Goal: Task Accomplishment & Management: Use online tool/utility

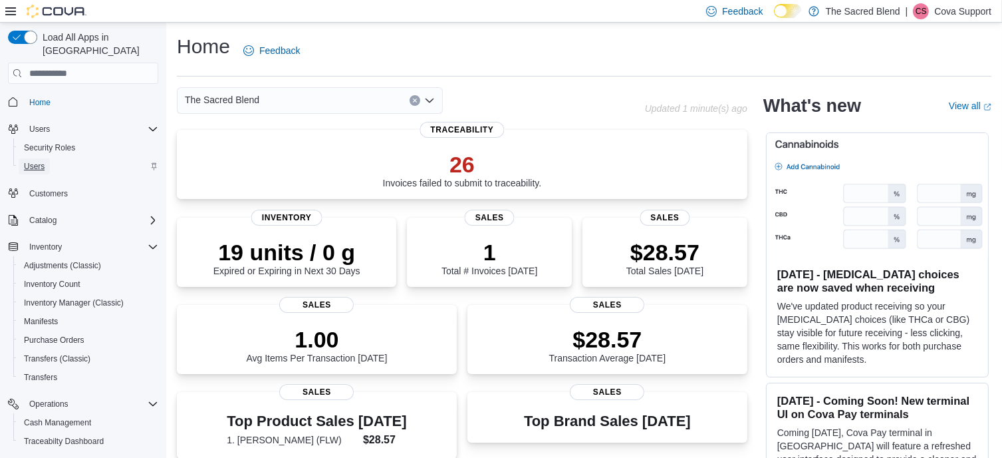
click at [37, 161] on span "Users" at bounding box center [34, 166] width 21 height 11
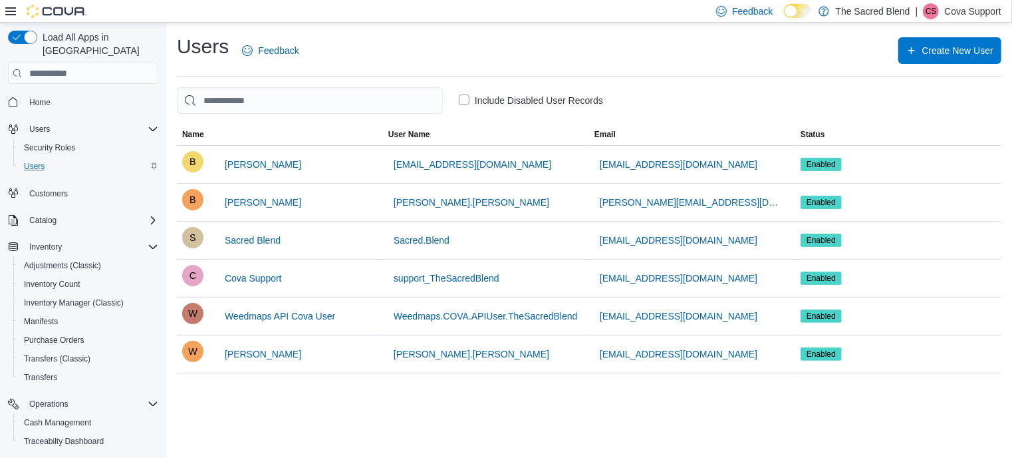
click at [617, 4] on div "Feedback Dark Mode The Sacred Blend | [PERSON_NAME] Support" at bounding box center [506, 11] width 1012 height 23
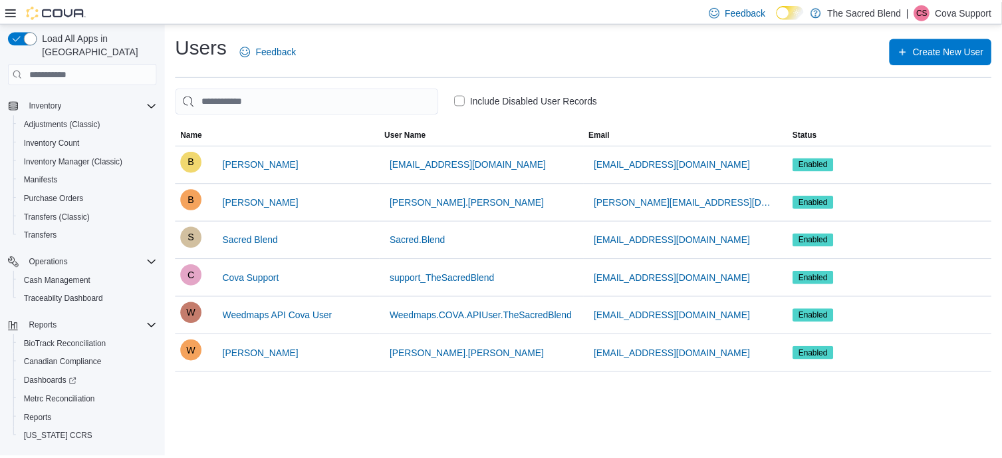
scroll to position [156, 0]
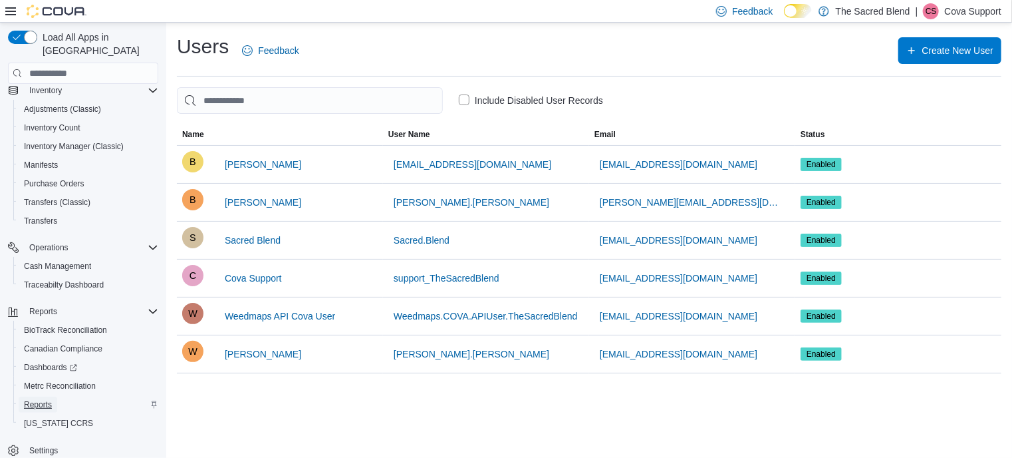
click at [40, 399] on span "Reports" at bounding box center [38, 404] width 28 height 11
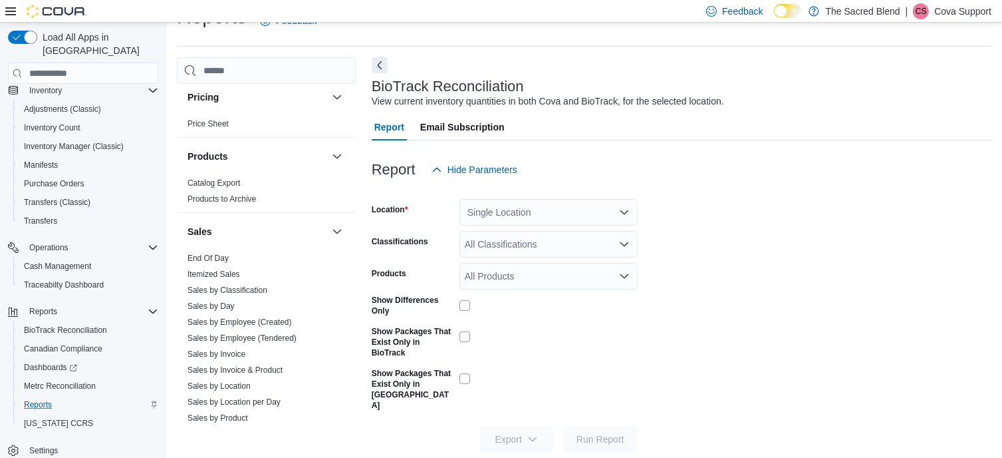
scroll to position [865, 0]
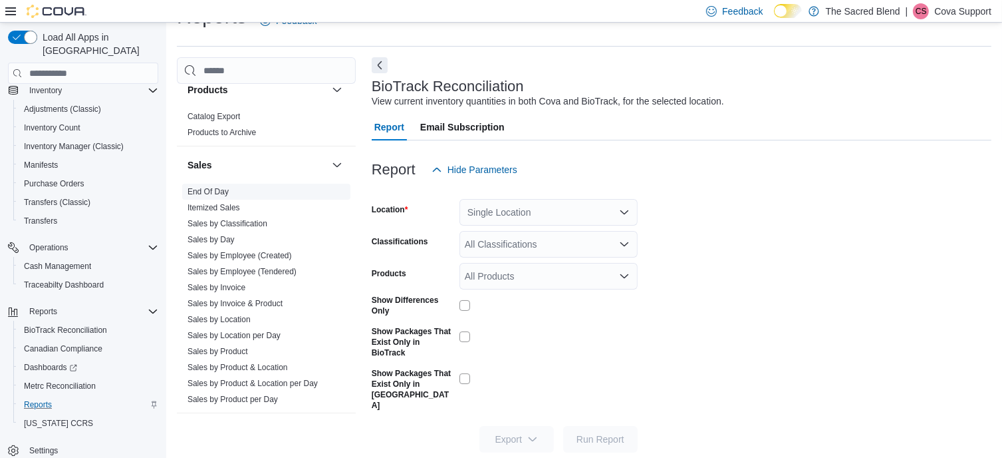
click at [209, 188] on link "End Of Day" at bounding box center [208, 191] width 41 height 9
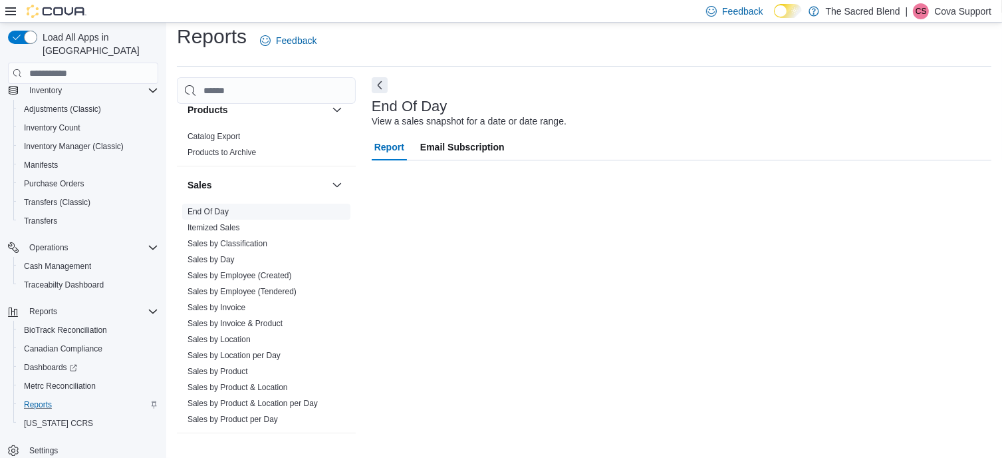
scroll to position [10, 0]
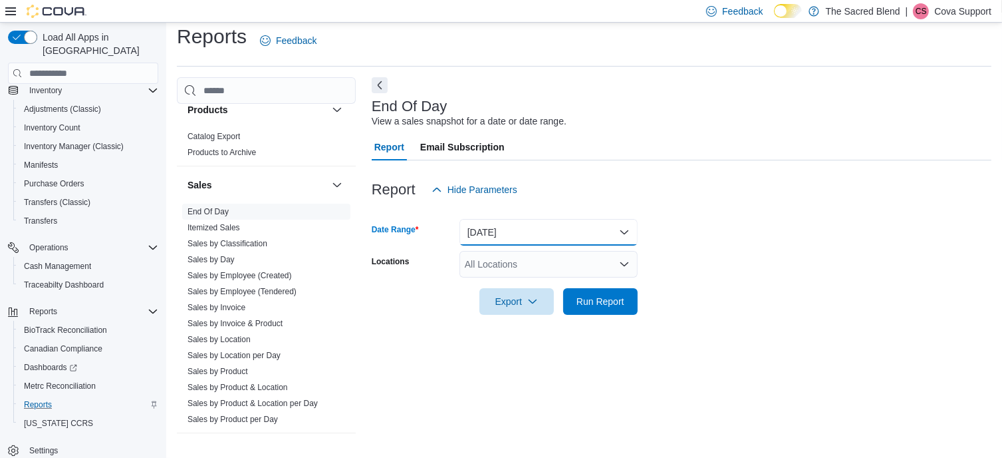
click at [619, 228] on button "[DATE]" at bounding box center [549, 232] width 178 height 27
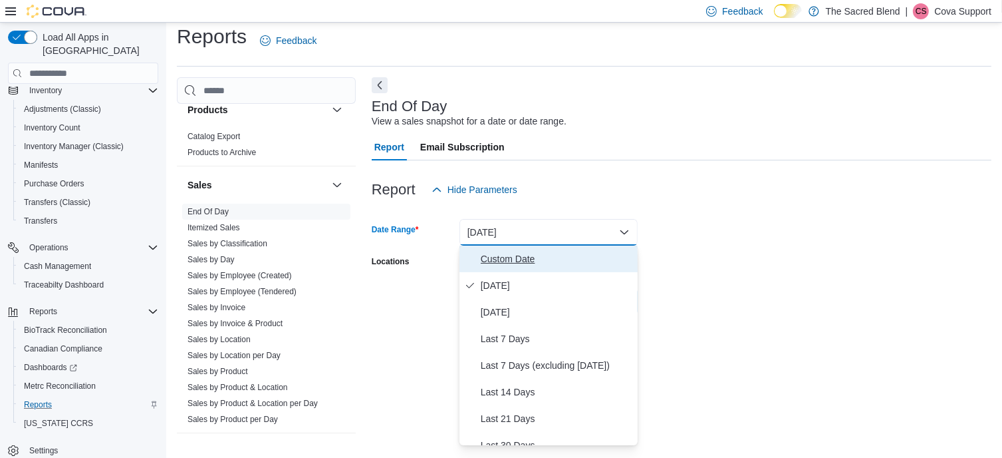
click at [514, 257] on span "Custom Date" at bounding box center [557, 259] width 152 height 16
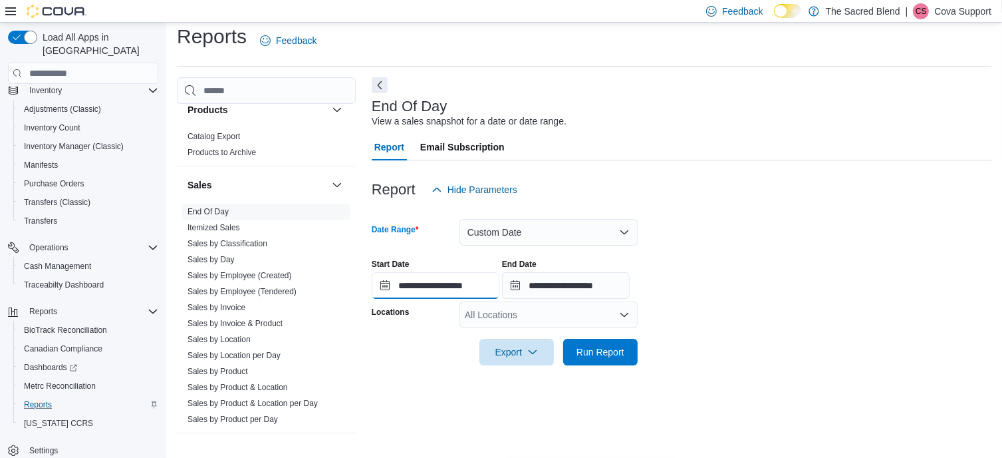
click at [436, 287] on input "**********" at bounding box center [436, 285] width 128 height 27
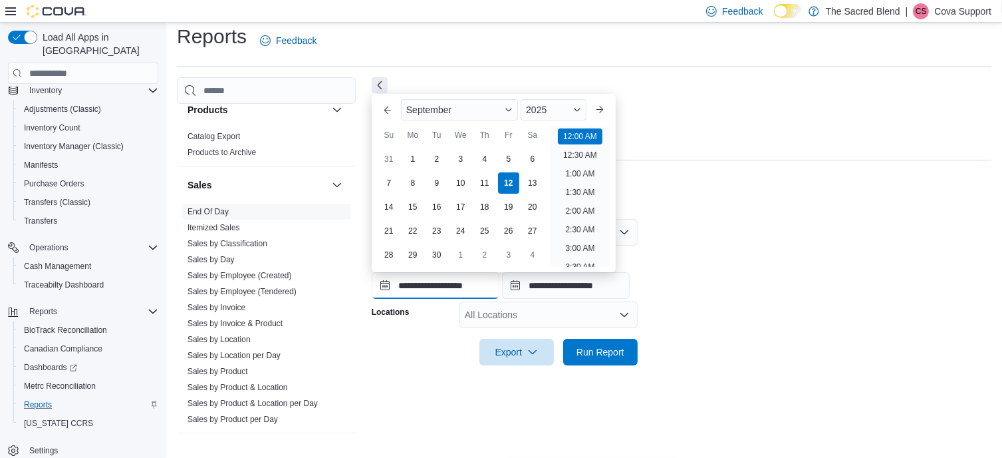
scroll to position [41, 0]
click at [386, 111] on button "Previous Month" at bounding box center [387, 109] width 21 height 21
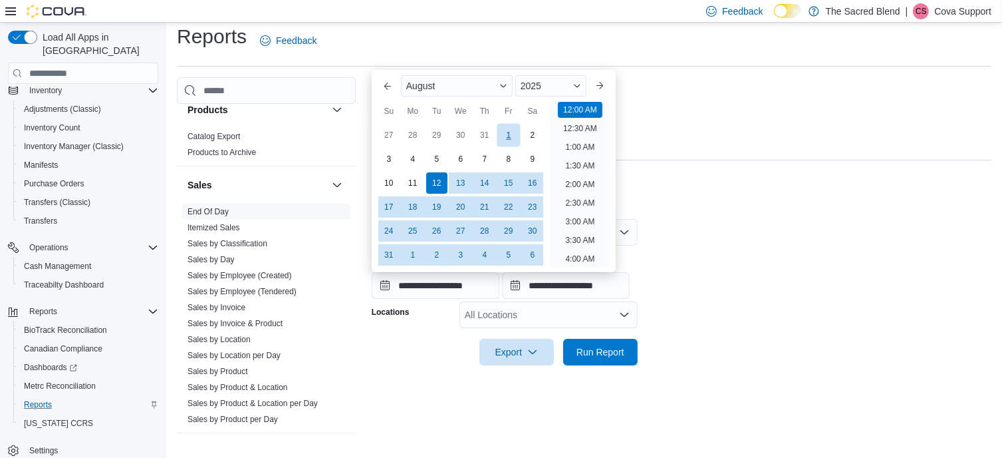
click at [507, 131] on div "1" at bounding box center [508, 135] width 23 height 23
type input "**********"
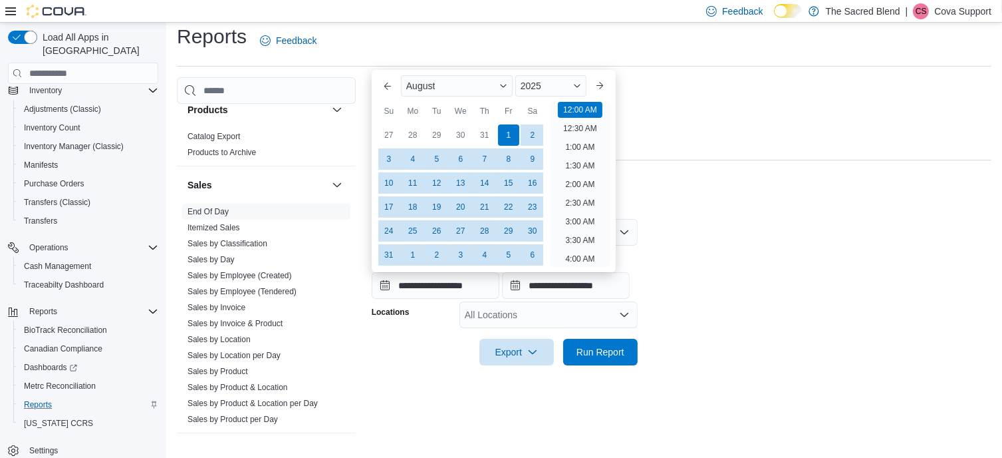
click at [806, 206] on div at bounding box center [682, 211] width 620 height 16
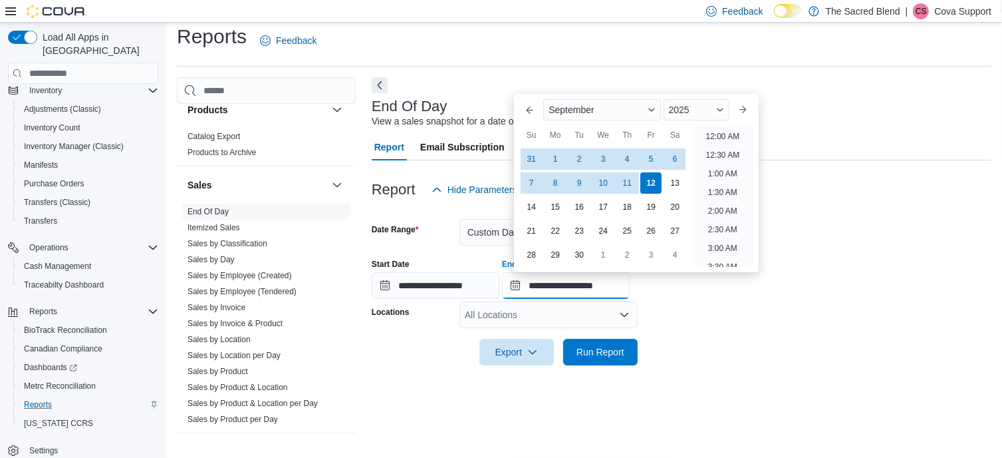
click at [578, 285] on input "**********" at bounding box center [566, 285] width 128 height 27
click at [529, 111] on button "Previous Month" at bounding box center [529, 109] width 21 height 21
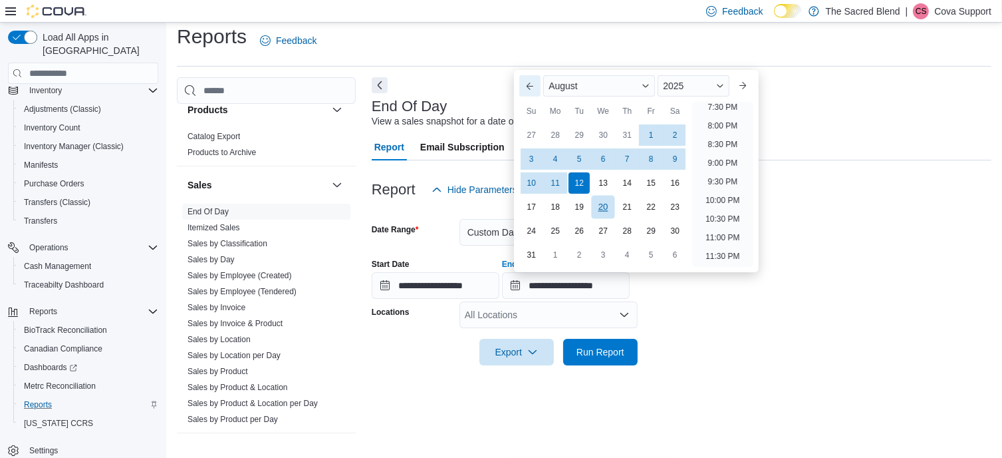
scroll to position [732, 0]
click at [535, 253] on div "31" at bounding box center [531, 254] width 23 height 23
type input "**********"
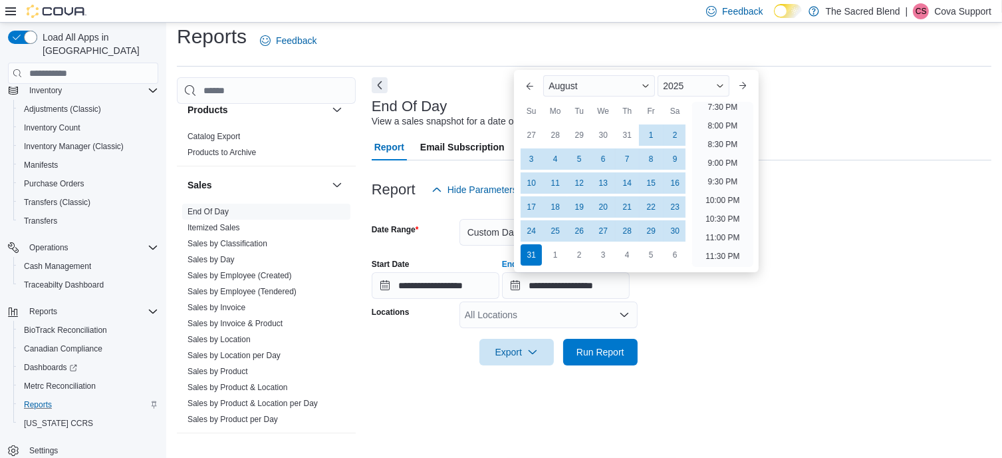
click at [843, 255] on div "**********" at bounding box center [682, 273] width 620 height 51
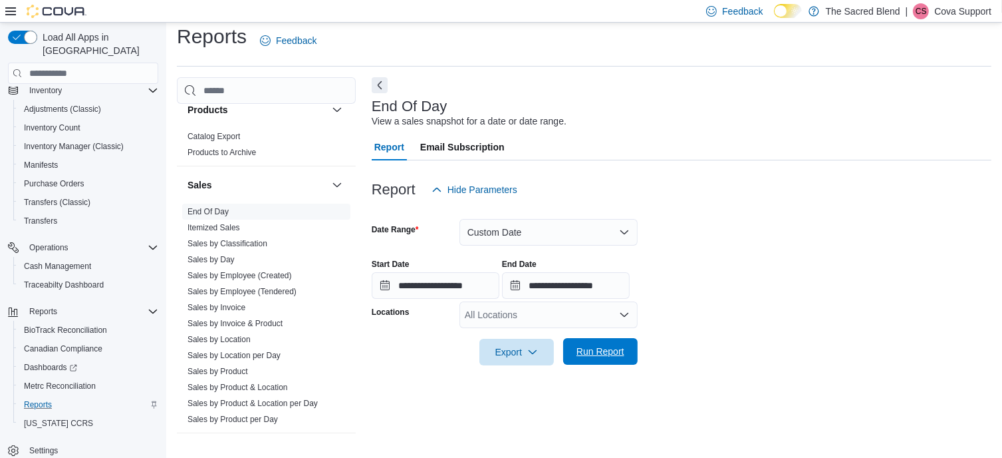
click at [622, 352] on span "Run Report" at bounding box center [601, 350] width 48 height 13
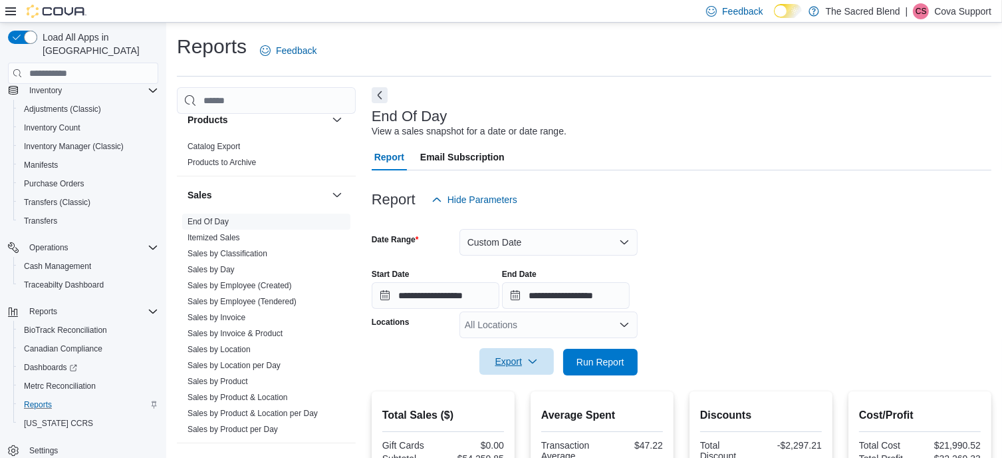
click at [519, 361] on span "Export" at bounding box center [516, 361] width 59 height 27
click at [517, 385] on span "Export to Excel" at bounding box center [519, 388] width 60 height 11
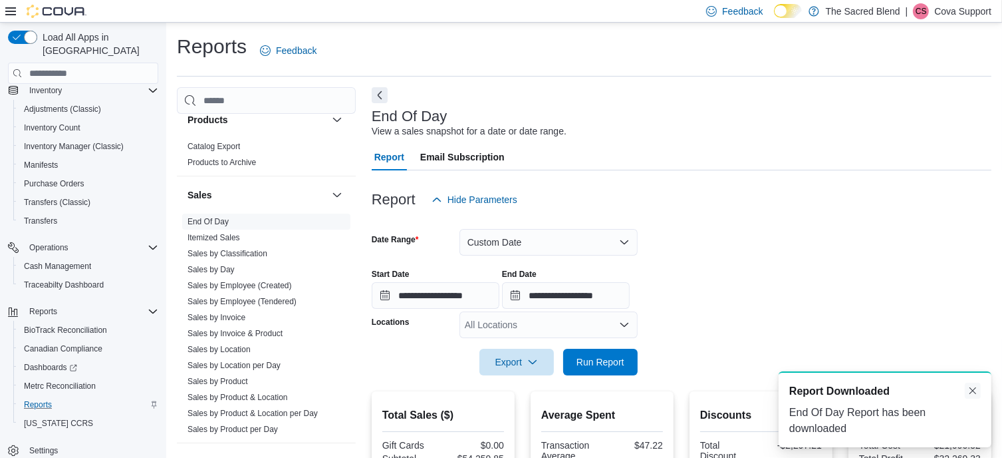
click at [969, 391] on button "Dismiss toast" at bounding box center [973, 390] width 16 height 16
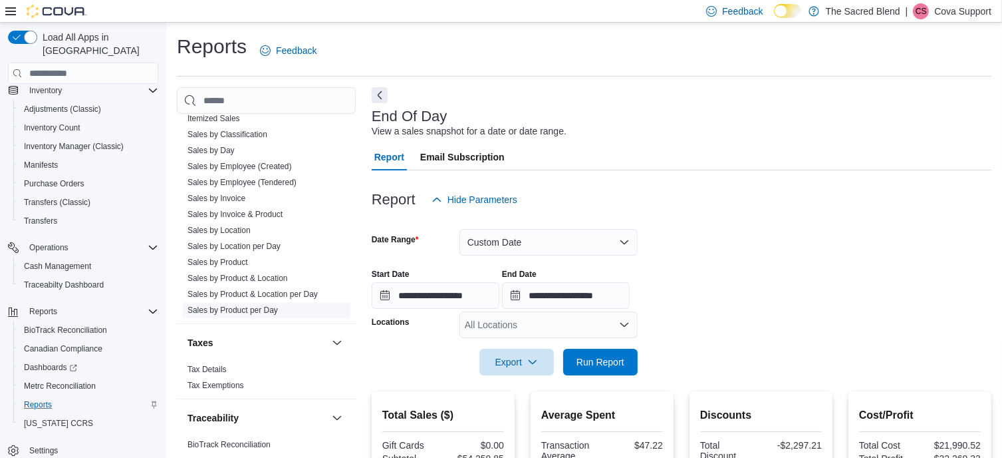
scroll to position [917, 0]
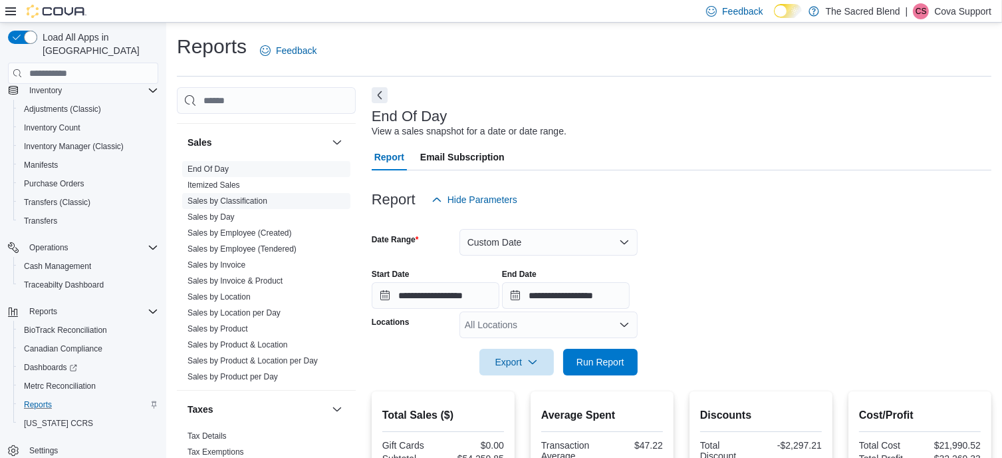
click at [229, 196] on link "Sales by Classification" at bounding box center [228, 200] width 80 height 9
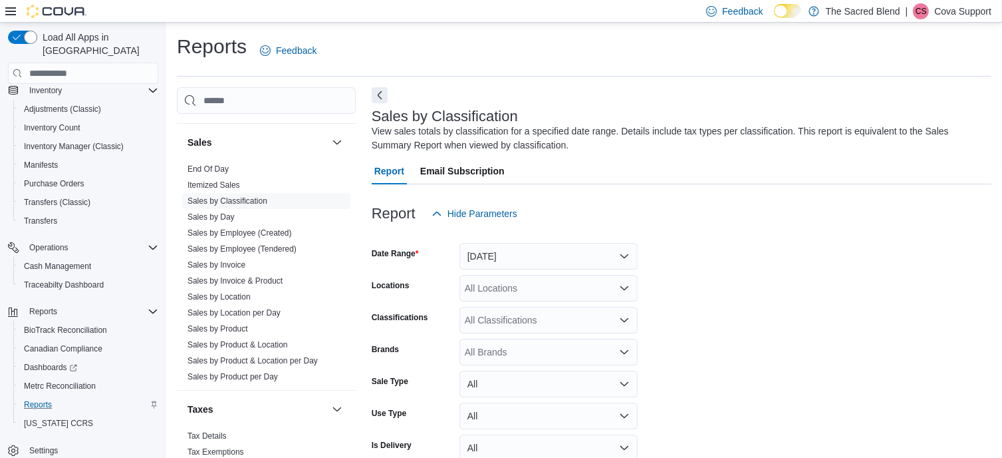
scroll to position [45, 0]
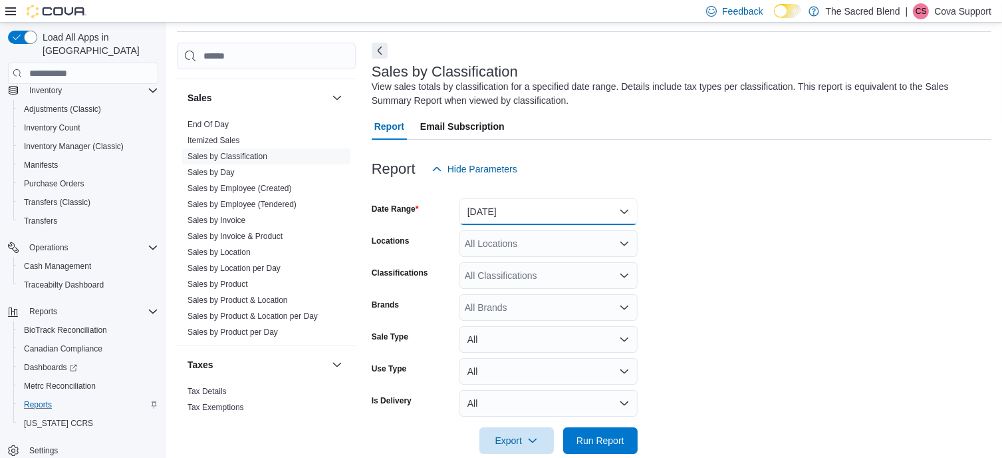
click at [616, 204] on button "[DATE]" at bounding box center [549, 211] width 178 height 27
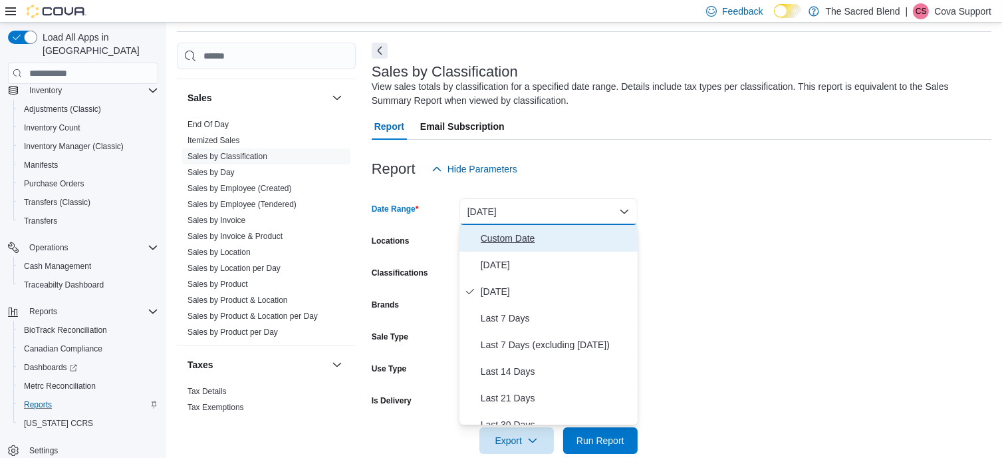
click at [510, 235] on span "Custom Date" at bounding box center [557, 238] width 152 height 16
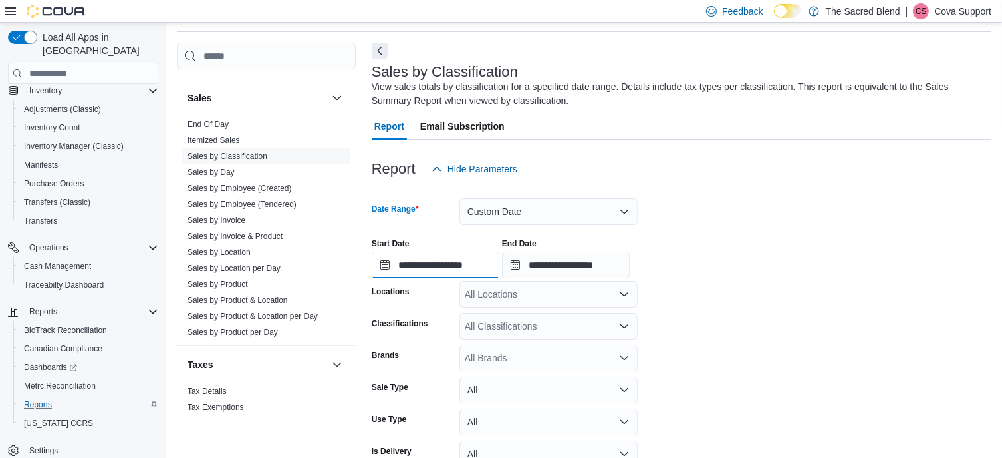
click at [431, 268] on input "**********" at bounding box center [436, 264] width 128 height 27
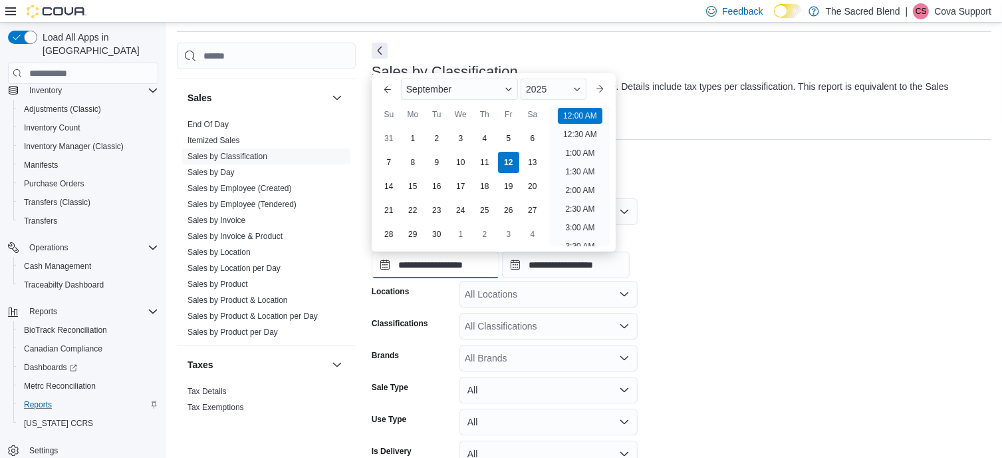
scroll to position [41, 0]
click at [386, 90] on button "Previous Month" at bounding box center [387, 88] width 21 height 21
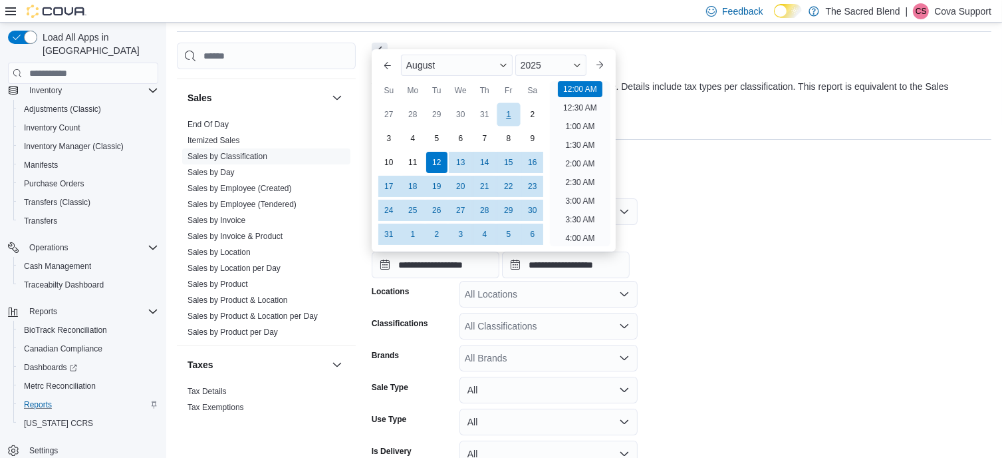
click at [508, 114] on div "1" at bounding box center [508, 114] width 23 height 23
type input "**********"
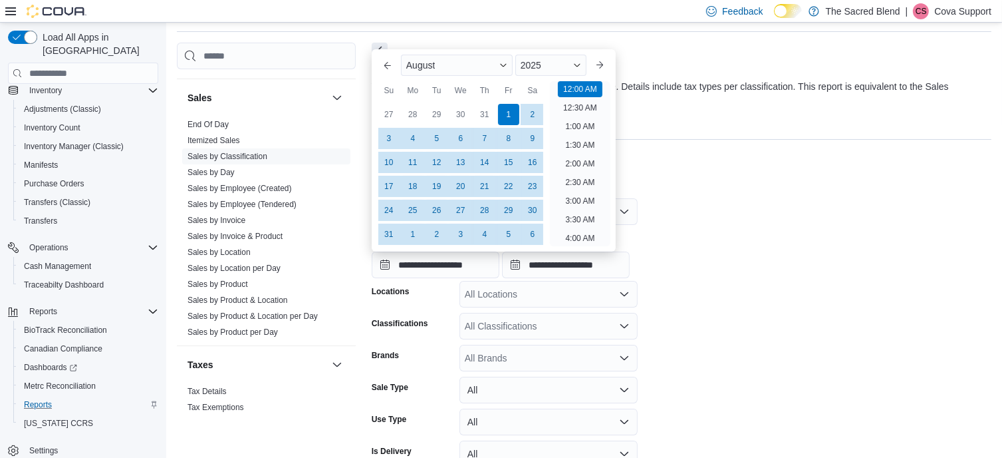
click at [792, 196] on div at bounding box center [682, 190] width 620 height 16
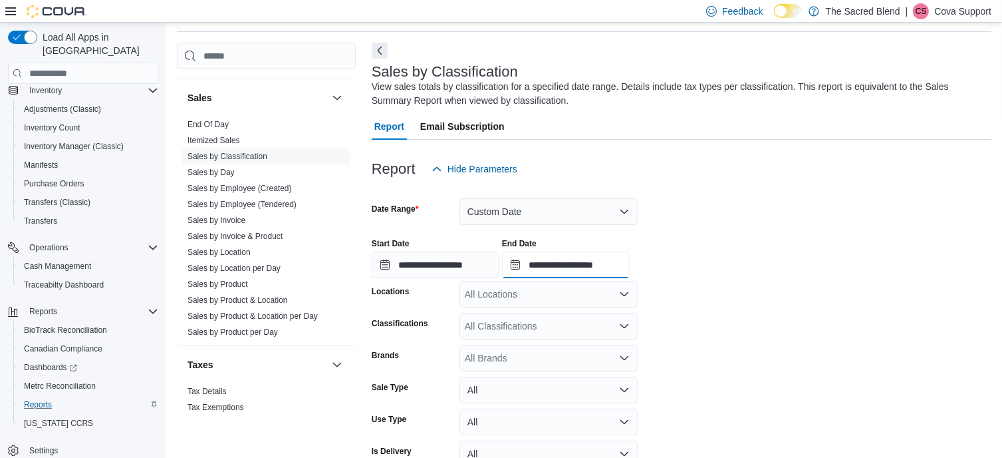
click at [605, 261] on input "**********" at bounding box center [566, 264] width 128 height 27
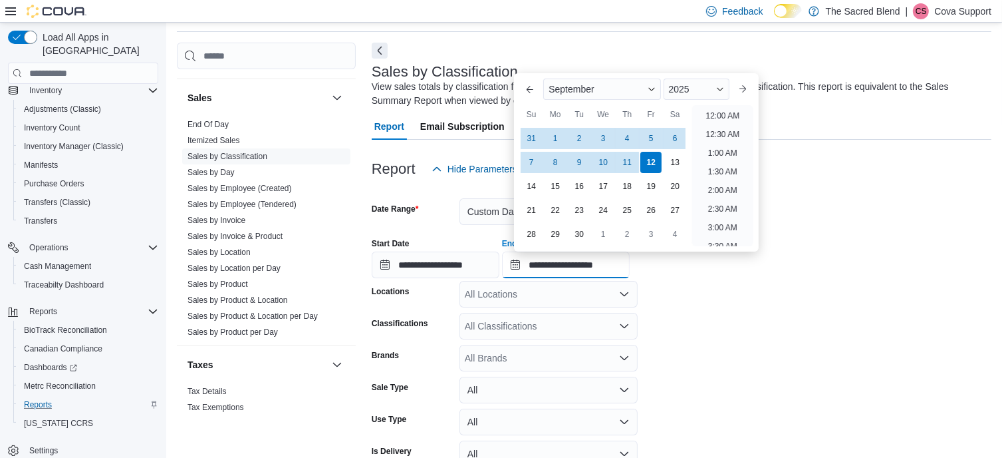
scroll to position [755, 0]
click at [533, 92] on button "Previous Month" at bounding box center [529, 88] width 21 height 21
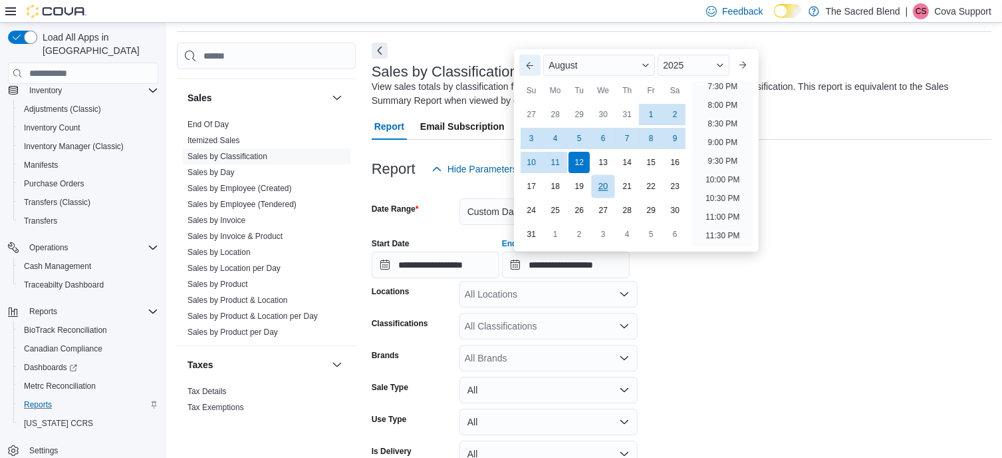
scroll to position [732, 0]
click at [533, 233] on div "31" at bounding box center [531, 234] width 23 height 23
type input "**********"
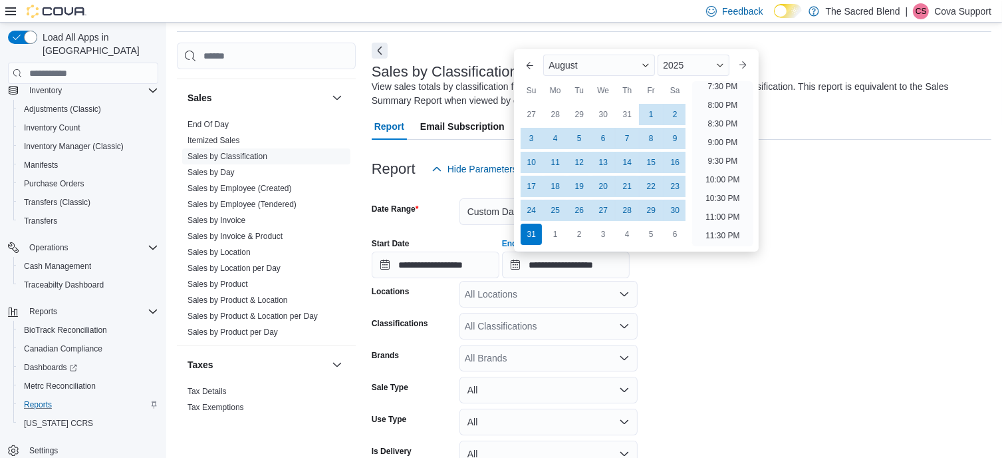
click at [831, 251] on div "**********" at bounding box center [682, 252] width 620 height 51
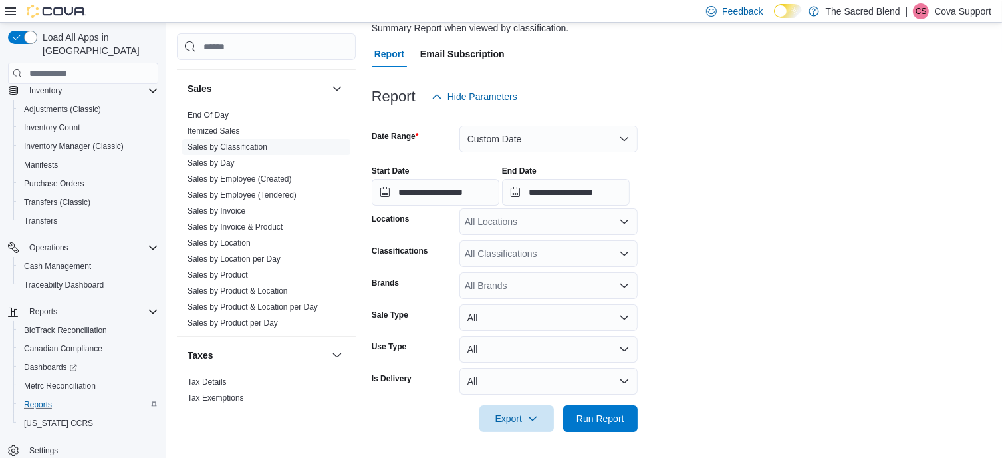
scroll to position [118, 0]
click at [599, 414] on span "Run Report" at bounding box center [601, 416] width 48 height 13
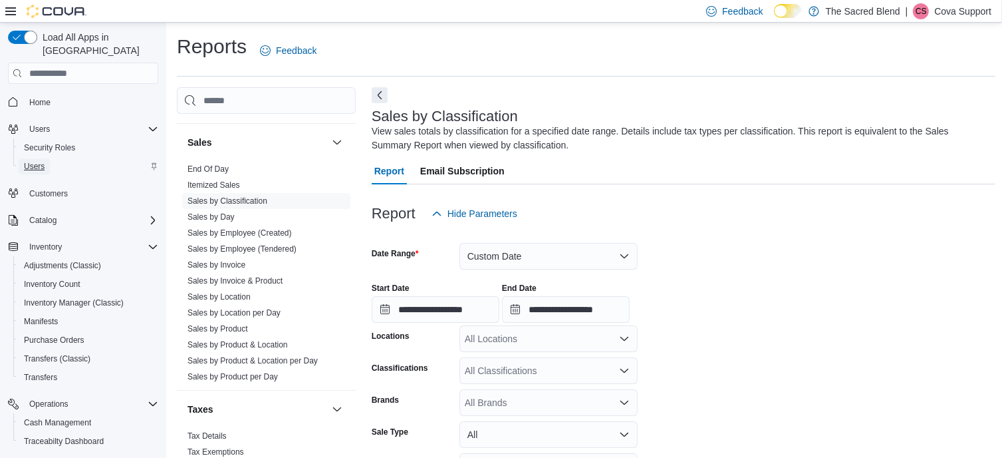
click at [32, 161] on span "Users" at bounding box center [34, 166] width 21 height 11
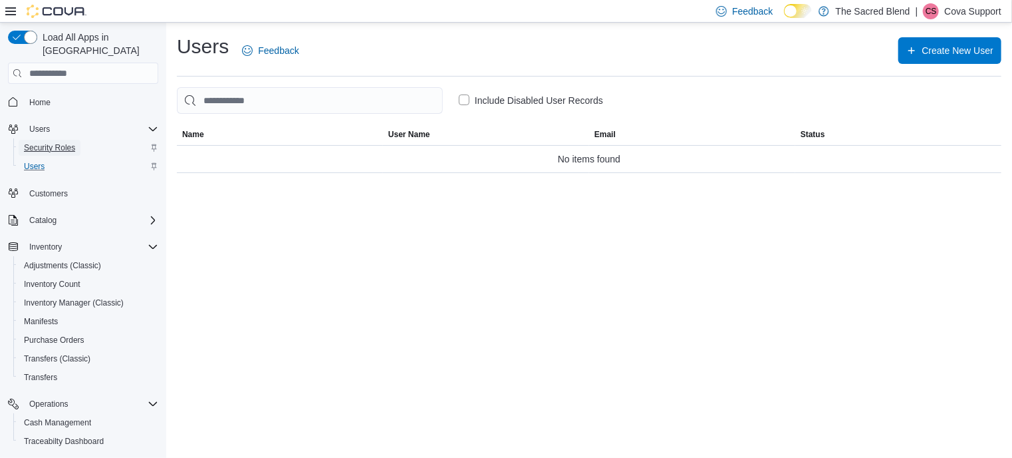
click at [43, 142] on span "Security Roles" at bounding box center [49, 147] width 51 height 11
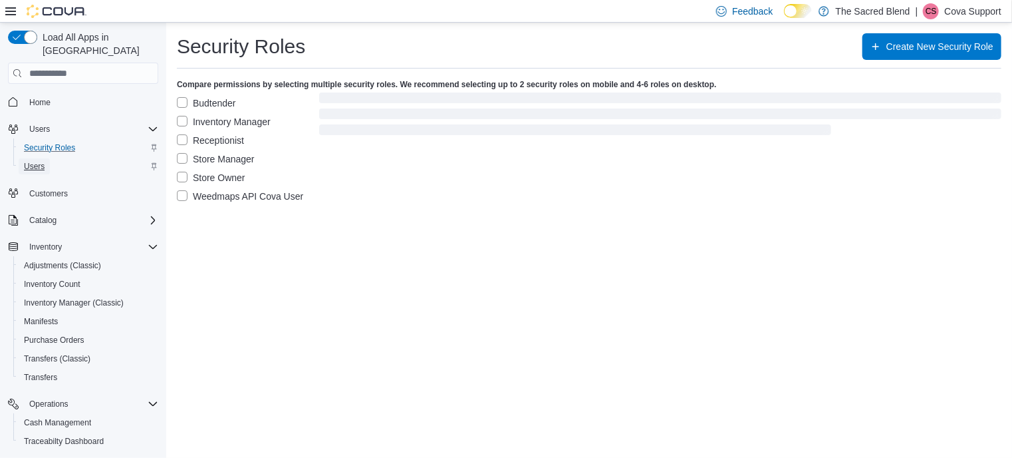
click at [33, 161] on span "Users" at bounding box center [34, 166] width 21 height 11
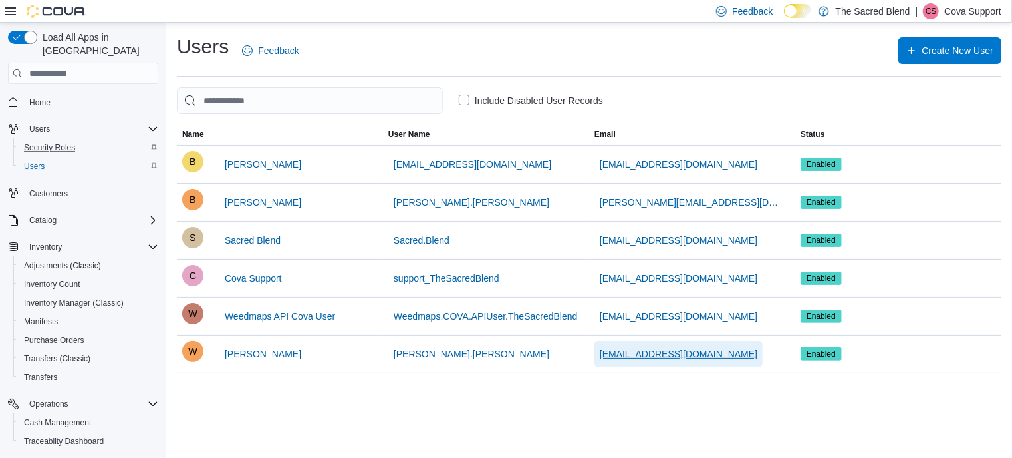
drag, startPoint x: 704, startPoint y: 353, endPoint x: 627, endPoint y: 350, distance: 77.2
click at [630, 353] on button "[EMAIL_ADDRESS][DOMAIN_NAME]" at bounding box center [679, 354] width 168 height 27
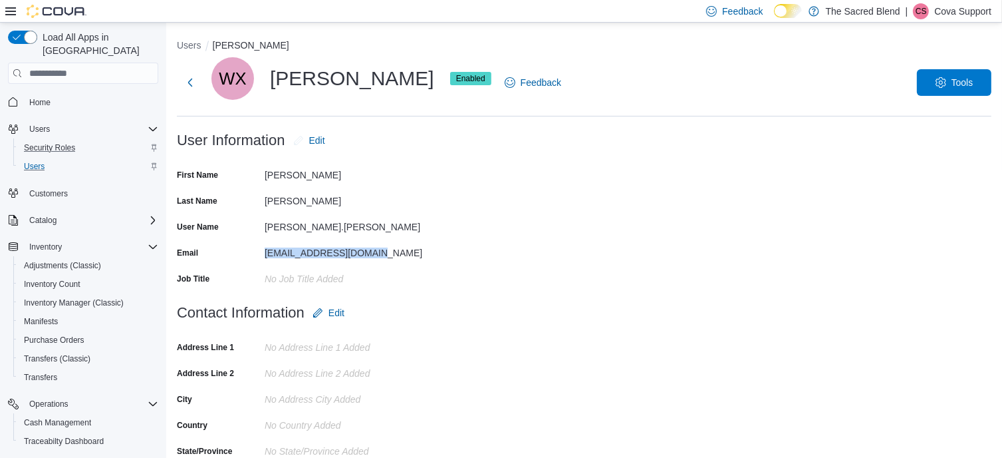
drag, startPoint x: 263, startPoint y: 253, endPoint x: 376, endPoint y: 263, distance: 112.8
click at [376, 263] on form "User Information Edit First Name [PERSON_NAME] Last Name [PERSON_NAME] User Nam…" at bounding box center [584, 213] width 815 height 172
copy div "[EMAIL_ADDRESS][DOMAIN_NAME]"
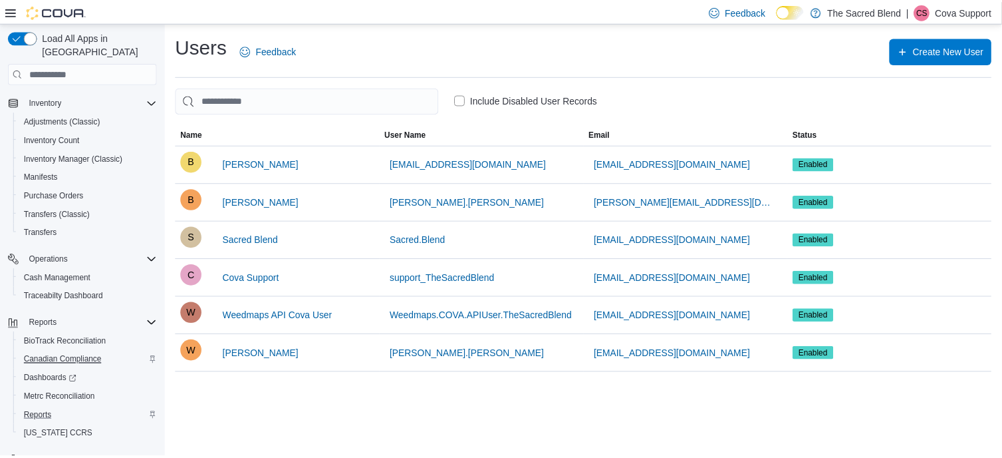
scroll to position [156, 0]
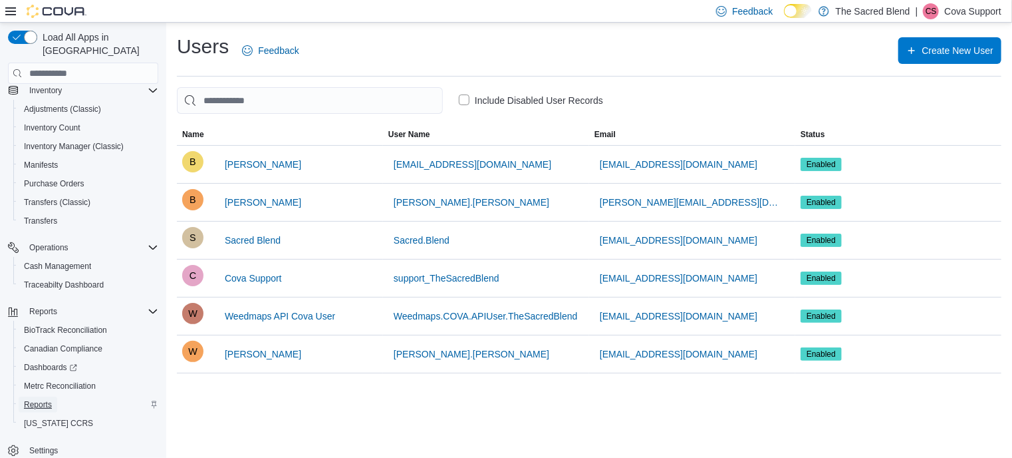
click at [40, 399] on span "Reports" at bounding box center [38, 404] width 28 height 11
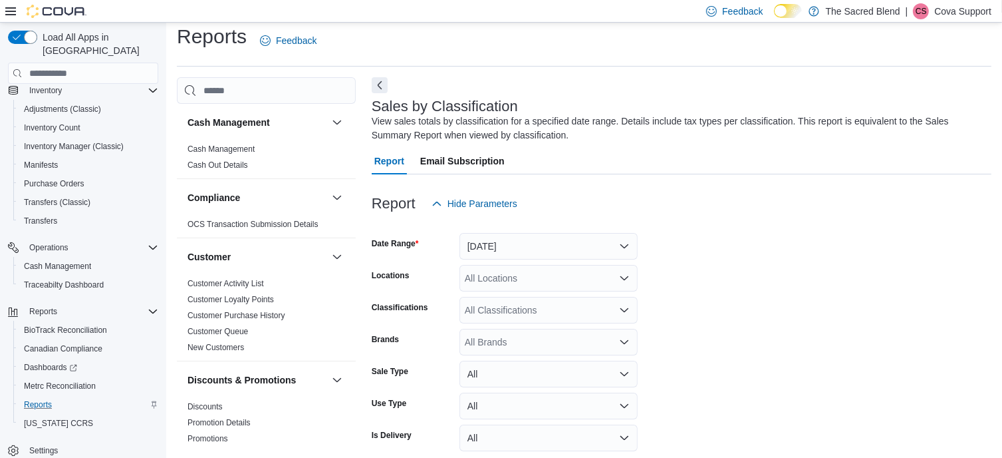
scroll to position [45, 0]
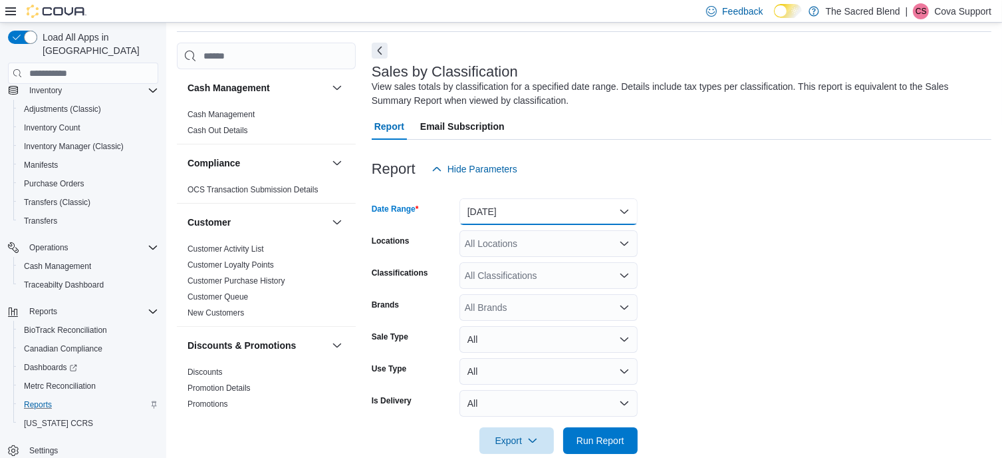
click at [623, 207] on button "[DATE]" at bounding box center [549, 211] width 178 height 27
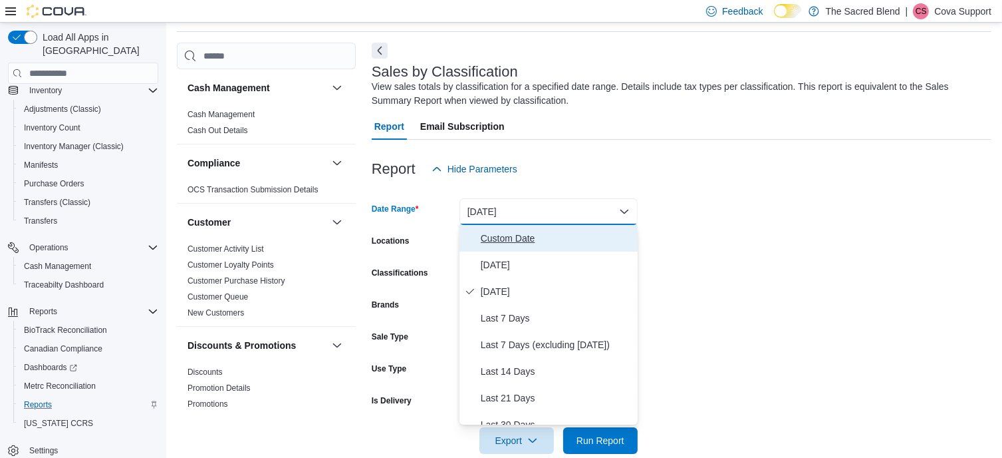
click at [521, 238] on span "Custom Date" at bounding box center [557, 238] width 152 height 16
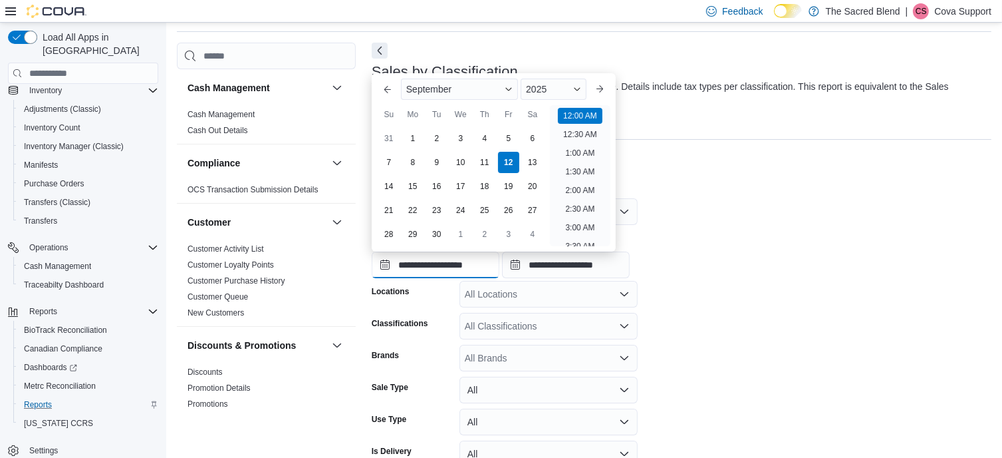
click at [452, 267] on input "**********" at bounding box center [436, 264] width 128 height 27
click at [390, 88] on button "Previous Month" at bounding box center [387, 88] width 21 height 21
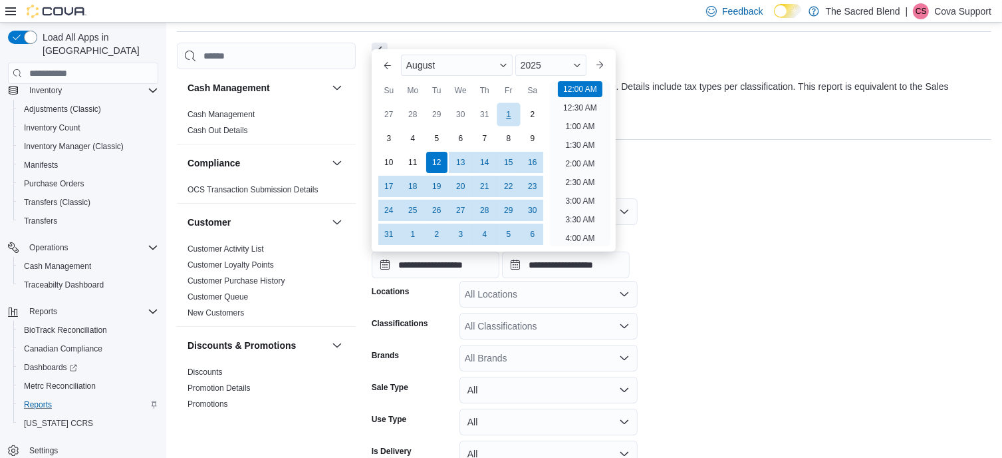
click at [504, 112] on div "1" at bounding box center [508, 114] width 23 height 23
type input "**********"
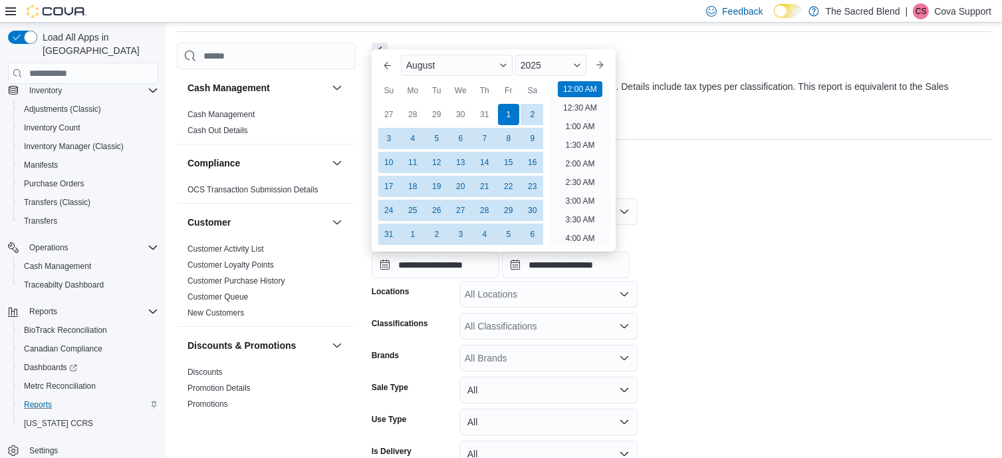
click at [754, 207] on form "**********" at bounding box center [682, 343] width 620 height 322
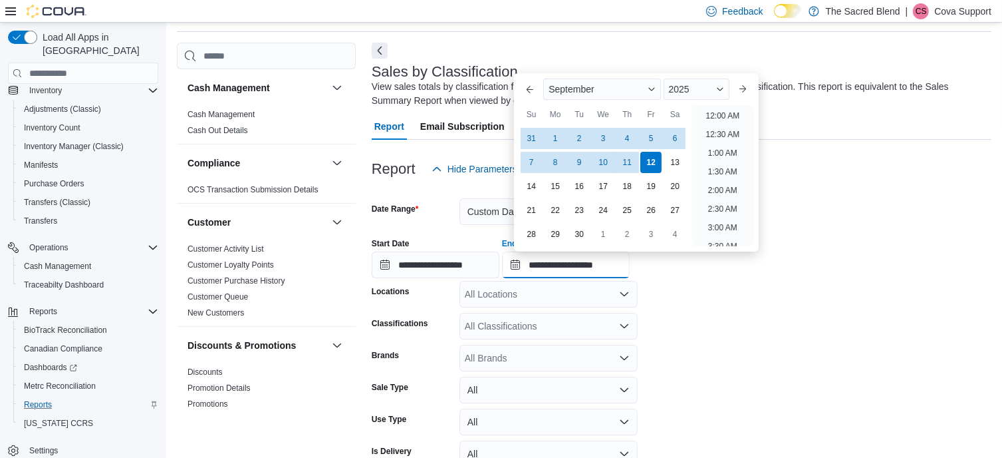
click at [587, 265] on input "**********" at bounding box center [566, 264] width 128 height 27
click at [527, 87] on button "Previous Month" at bounding box center [529, 88] width 21 height 21
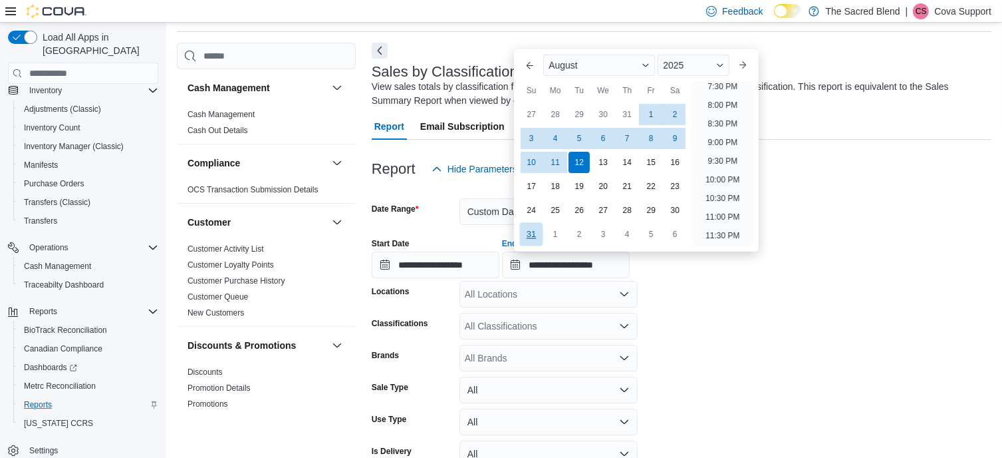
click at [534, 231] on div "31" at bounding box center [531, 234] width 23 height 23
type input "**********"
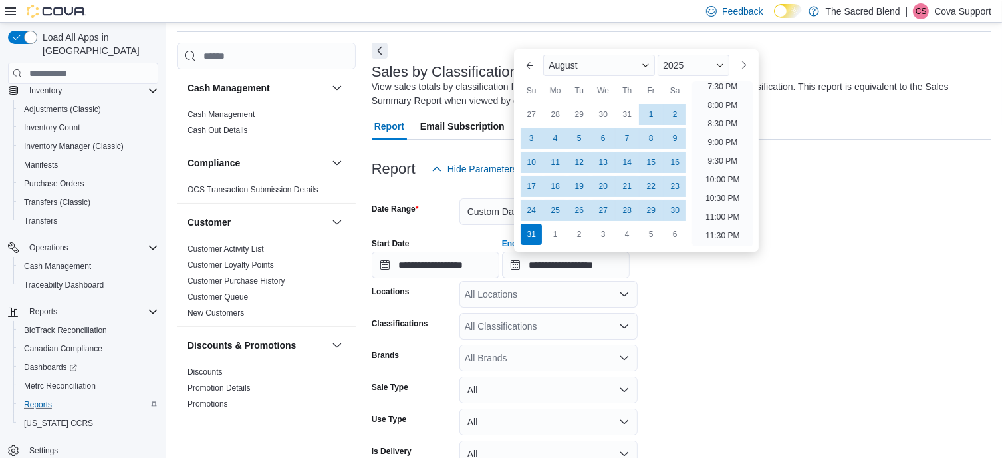
click at [875, 217] on form "**********" at bounding box center [682, 343] width 620 height 322
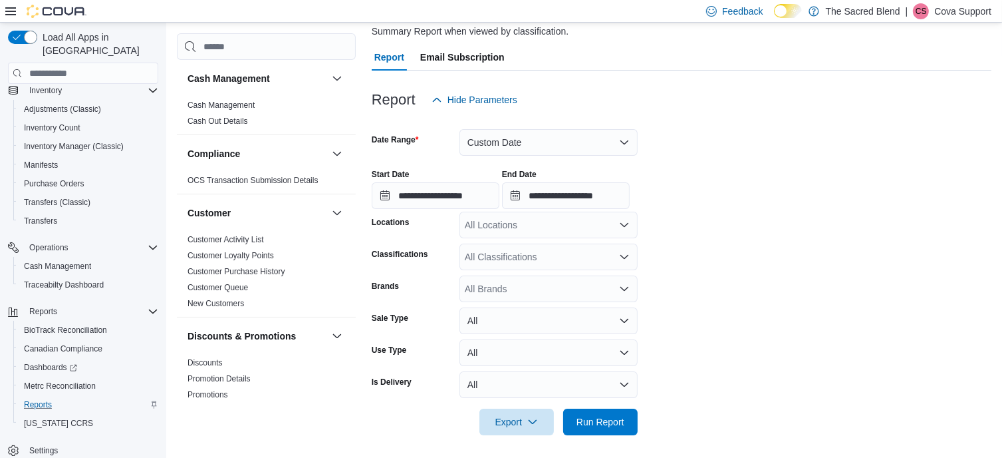
scroll to position [118, 0]
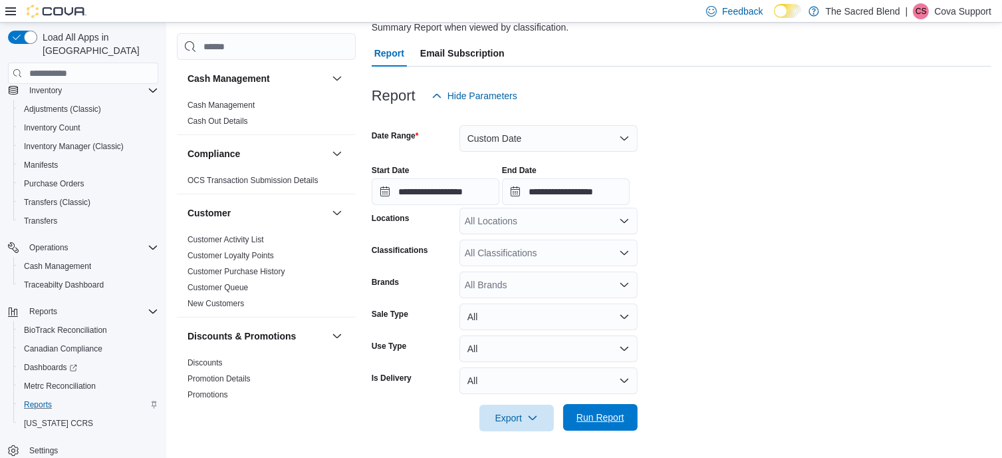
click at [605, 413] on span "Run Report" at bounding box center [601, 416] width 48 height 13
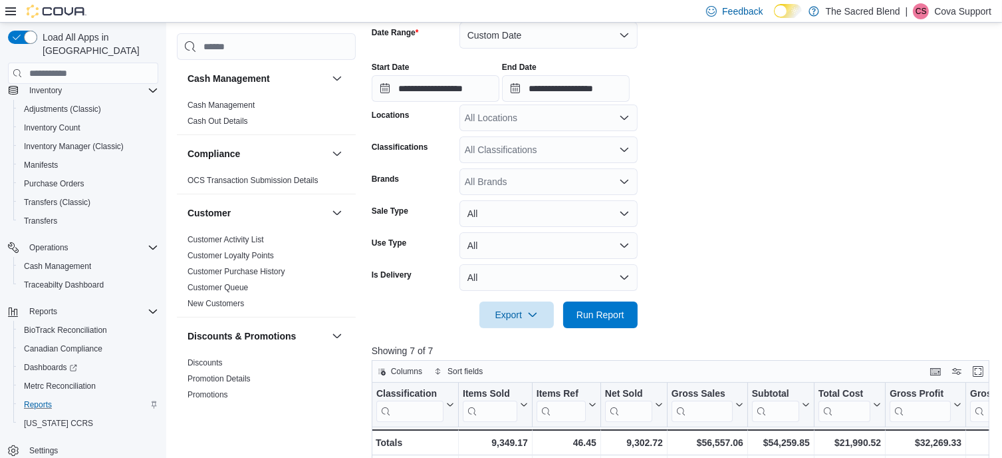
scroll to position [450, 0]
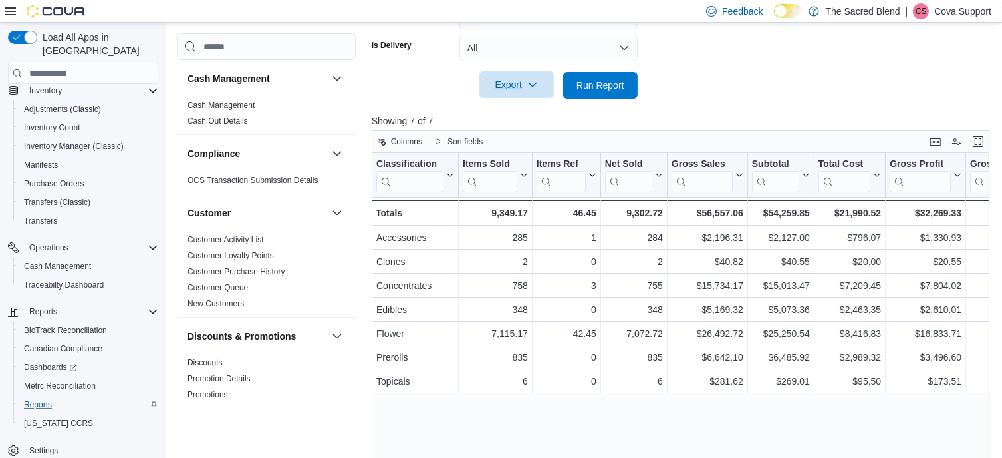
click at [519, 83] on span "Export" at bounding box center [516, 84] width 59 height 27
click at [525, 109] on span "Export to Excel" at bounding box center [519, 111] width 60 height 11
click at [934, 67] on div at bounding box center [684, 66] width 624 height 11
click at [519, 88] on span "Export" at bounding box center [516, 84] width 59 height 27
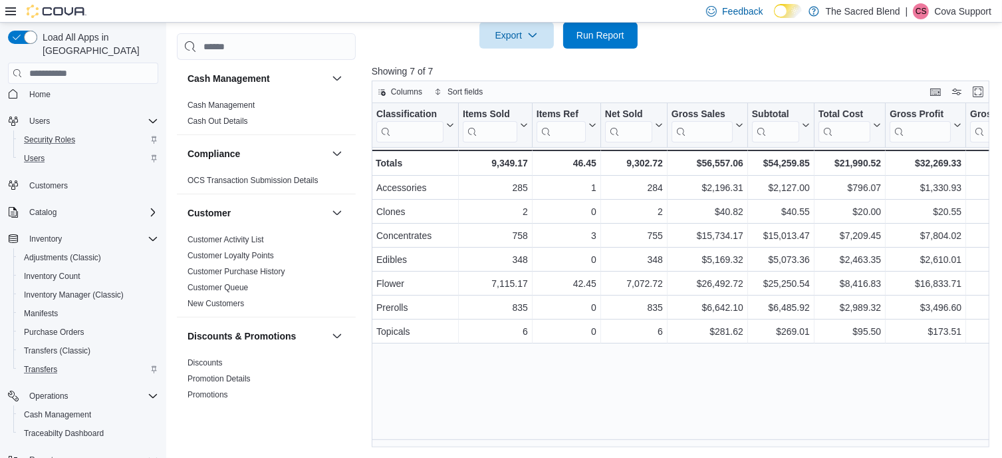
scroll to position [0, 0]
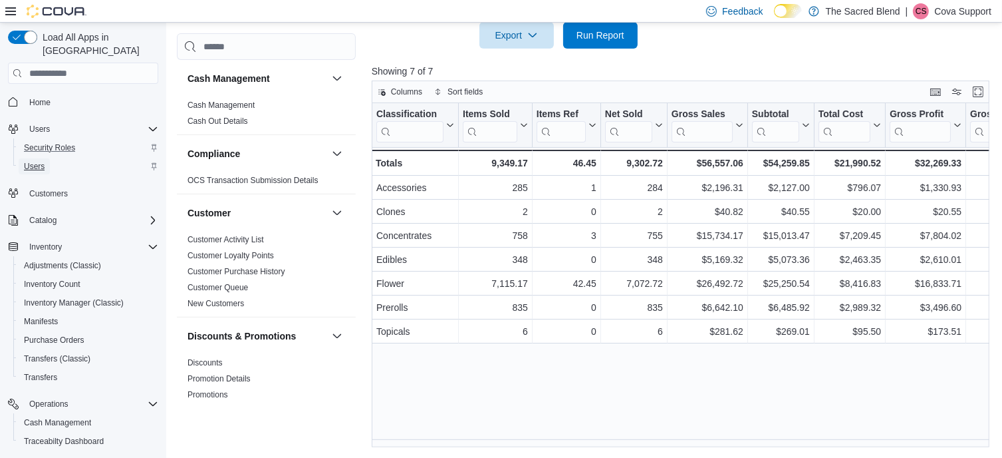
click at [43, 161] on span "Users" at bounding box center [34, 166] width 21 height 11
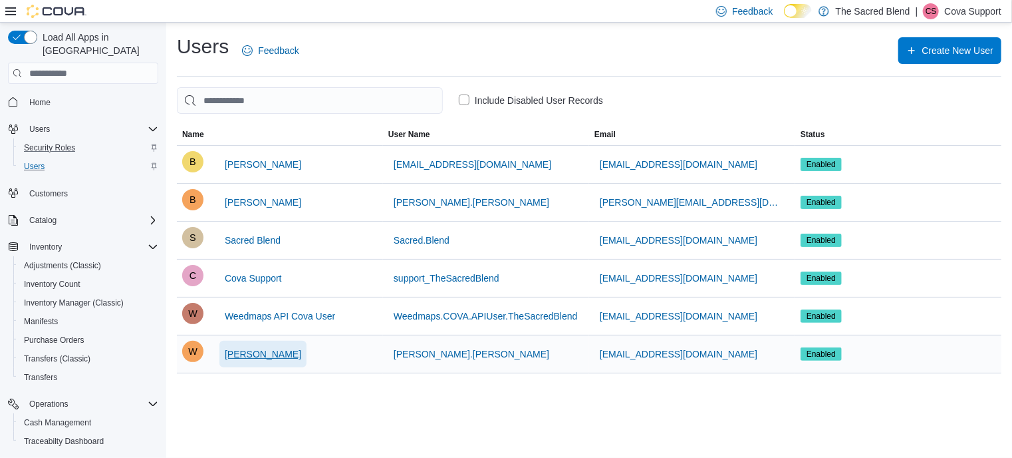
drag, startPoint x: 289, startPoint y: 354, endPoint x: 261, endPoint y: 353, distance: 28.0
click at [261, 353] on button "[PERSON_NAME]" at bounding box center [262, 354] width 87 height 27
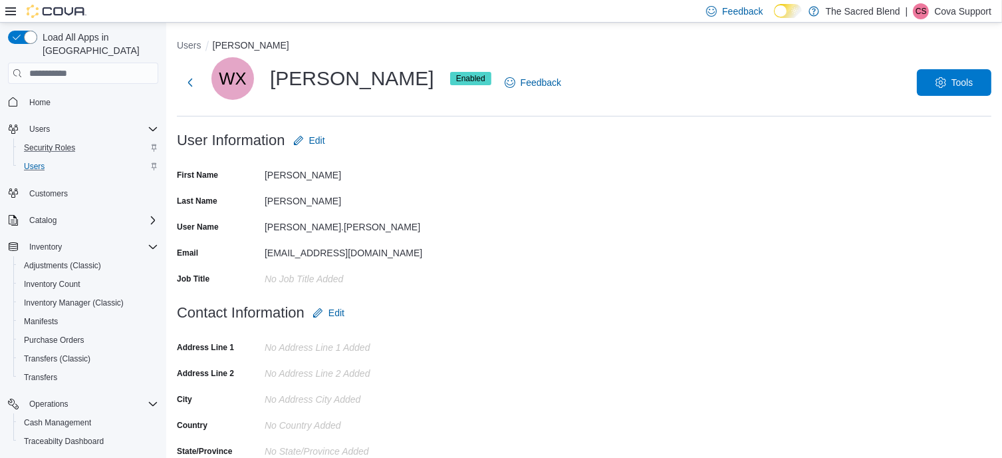
drag, startPoint x: 269, startPoint y: 76, endPoint x: 396, endPoint y: 84, distance: 127.9
click at [396, 84] on div "WX [PERSON_NAME] Enabled" at bounding box center [351, 78] width 280 height 43
copy div "[PERSON_NAME]"
drag, startPoint x: 825, startPoint y: 11, endPoint x: 902, endPoint y: 9, distance: 77.2
click at [902, 9] on div "Feedback Dark Mode The Sacred Blend | [PERSON_NAME] Support" at bounding box center [846, 11] width 291 height 27
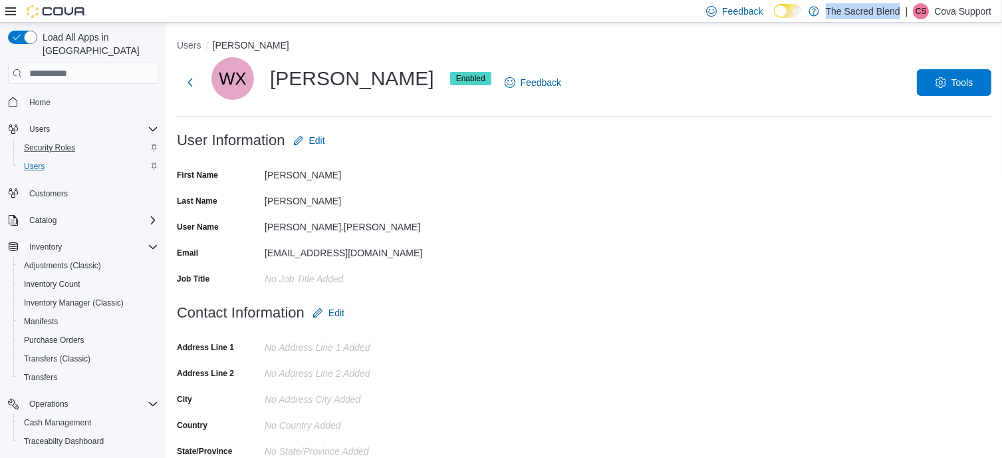
copy p "The Sacred Blend"
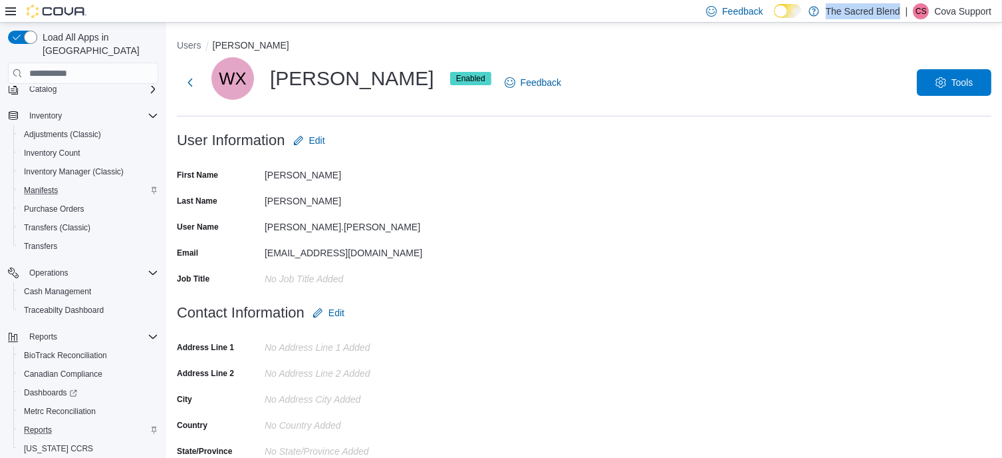
scroll to position [156, 0]
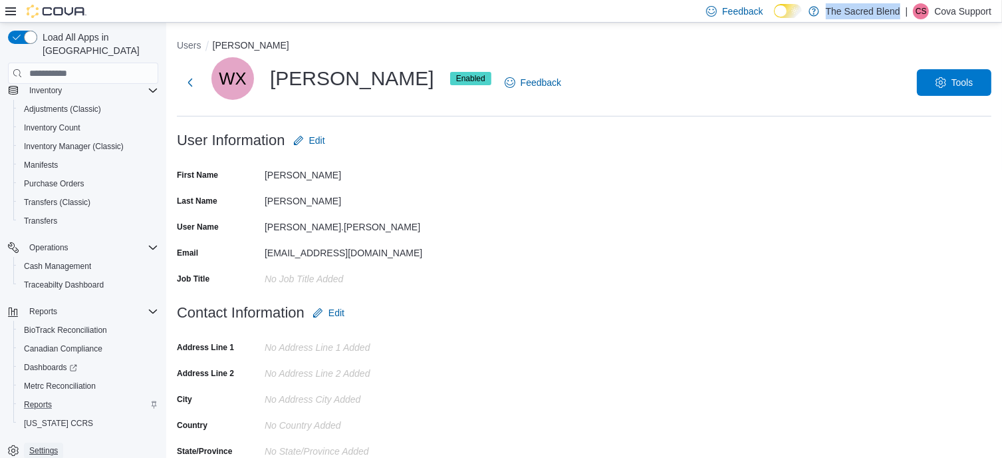
click at [41, 445] on span "Settings" at bounding box center [43, 450] width 29 height 11
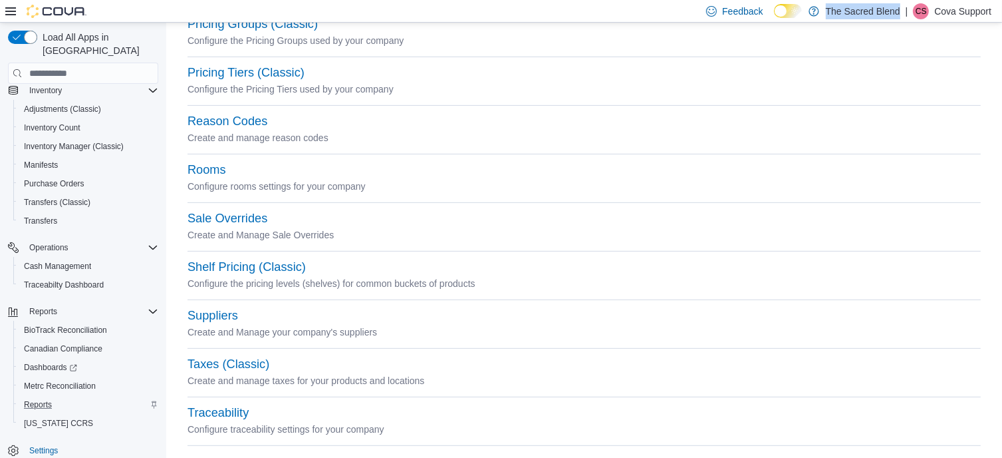
scroll to position [576, 0]
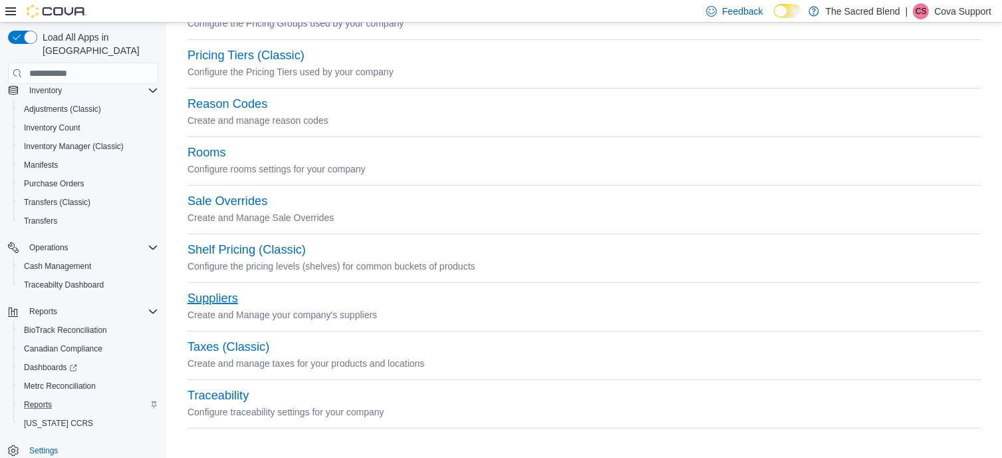
click at [218, 295] on button "Suppliers" at bounding box center [213, 298] width 51 height 14
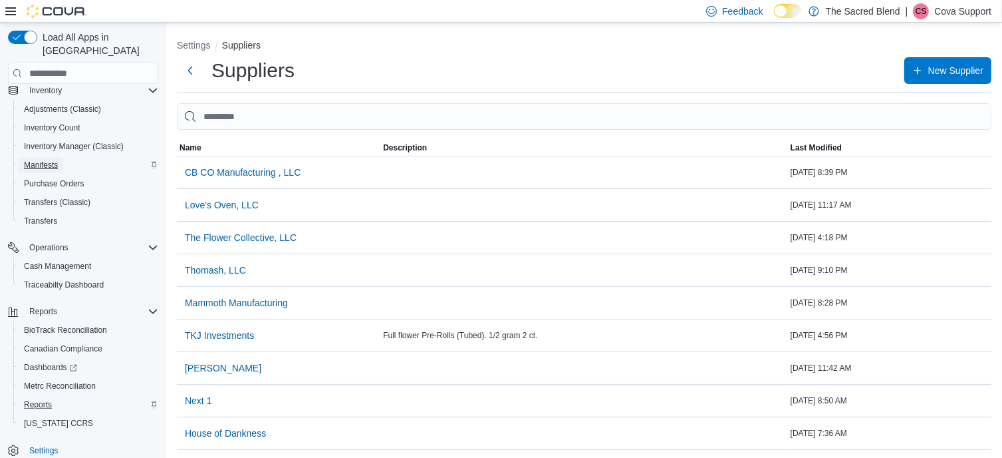
drag, startPoint x: 43, startPoint y: 150, endPoint x: 74, endPoint y: 153, distance: 30.8
click at [43, 160] on span "Manifests" at bounding box center [41, 165] width 34 height 11
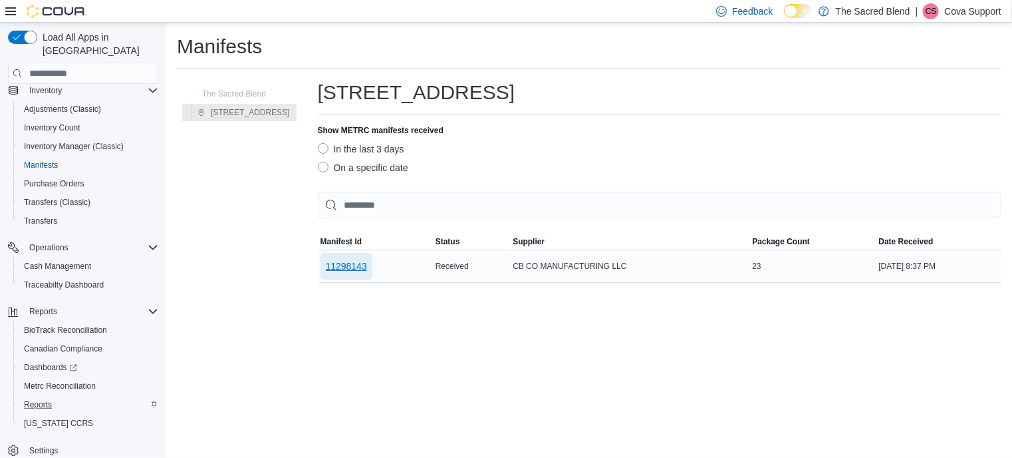
click at [352, 269] on span "11298143" at bounding box center [346, 265] width 41 height 13
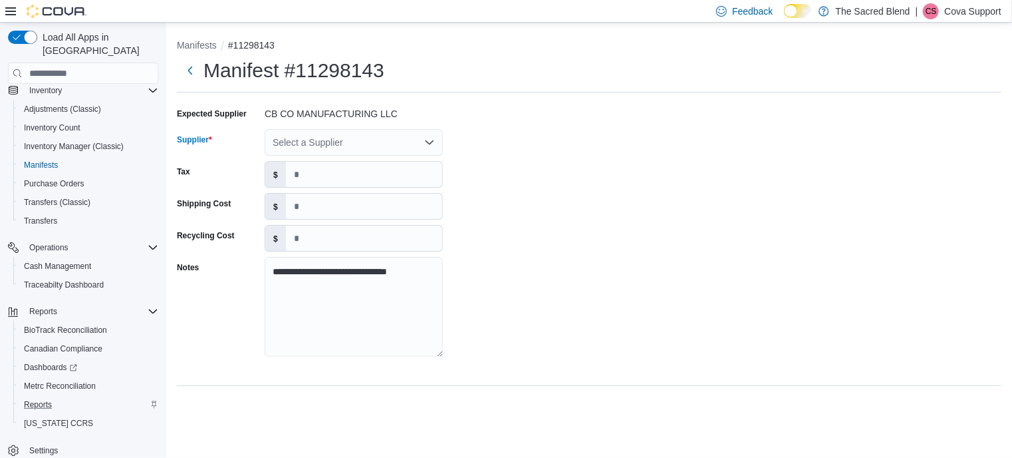
click at [343, 140] on div "Select a Supplier" at bounding box center [354, 142] width 178 height 27
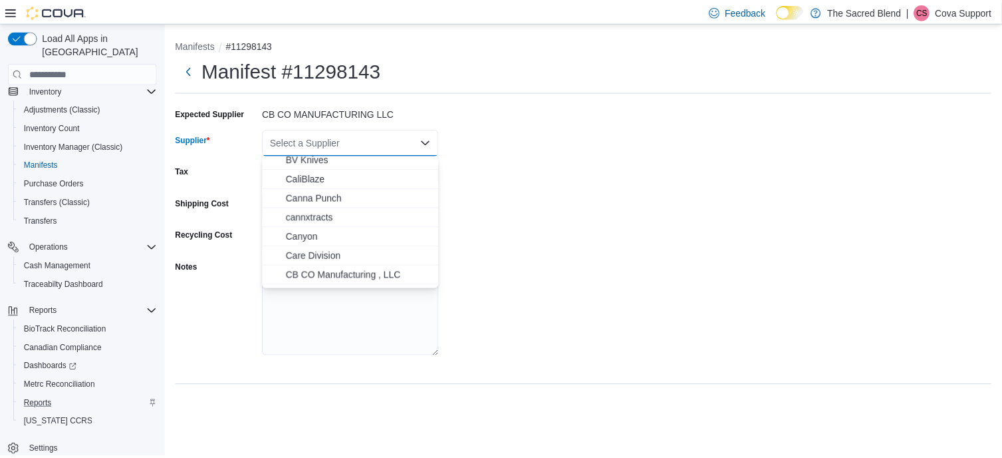
scroll to position [200, 0]
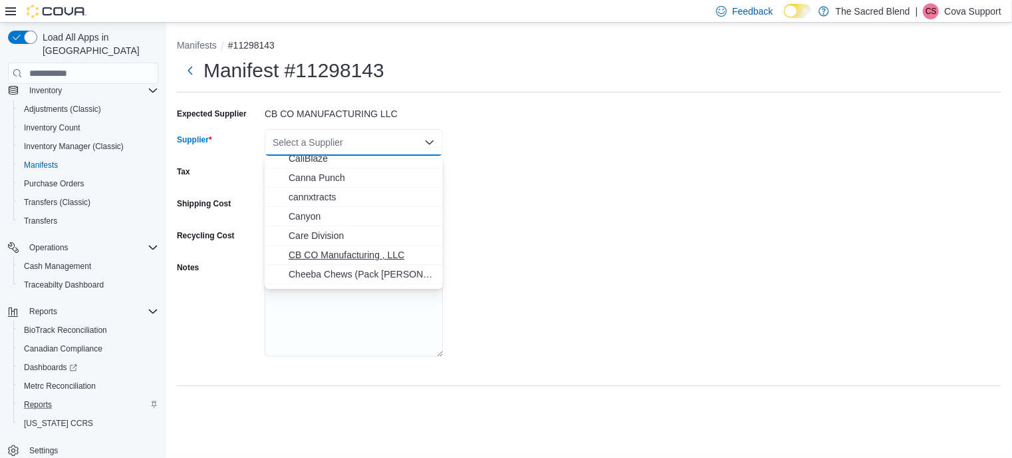
click at [350, 257] on span "CB CO Manufacturing , LLC" at bounding box center [362, 254] width 146 height 13
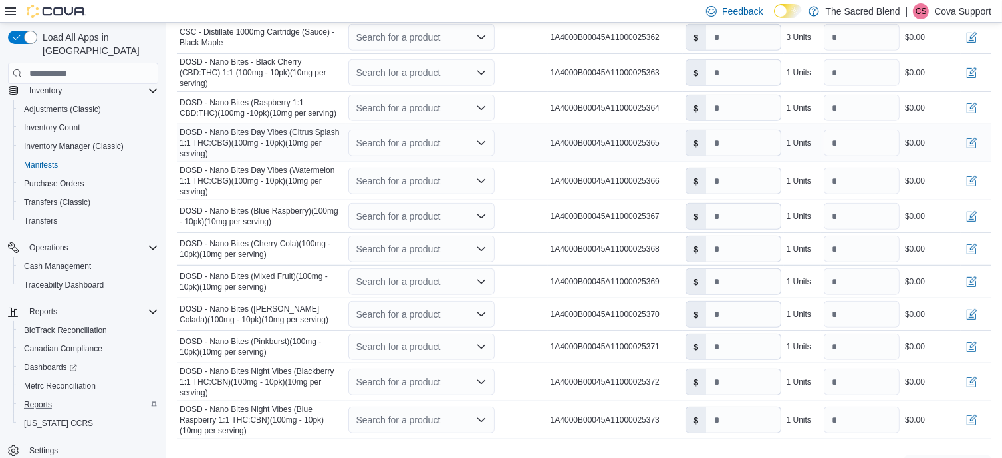
scroll to position [878, 0]
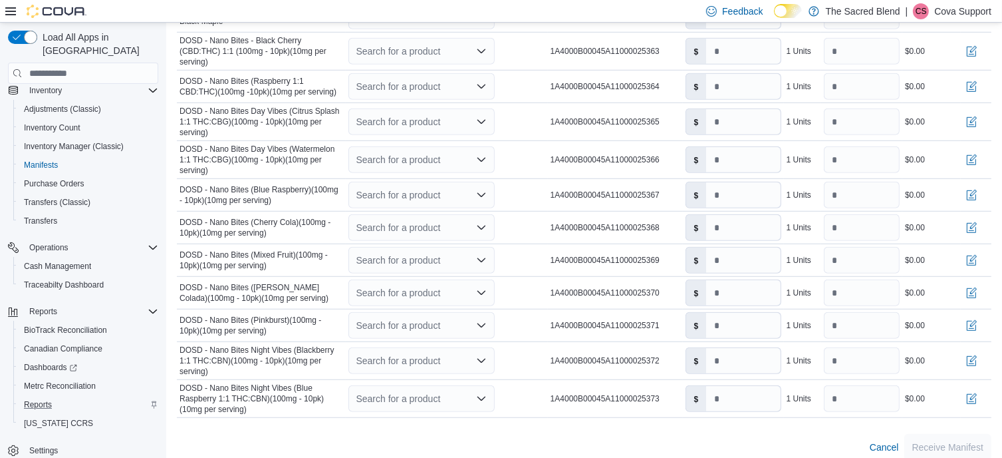
click at [535, 434] on div "Cancel Receive Manifest" at bounding box center [584, 447] width 815 height 27
click at [736, 8] on span "Feedback" at bounding box center [742, 11] width 41 height 13
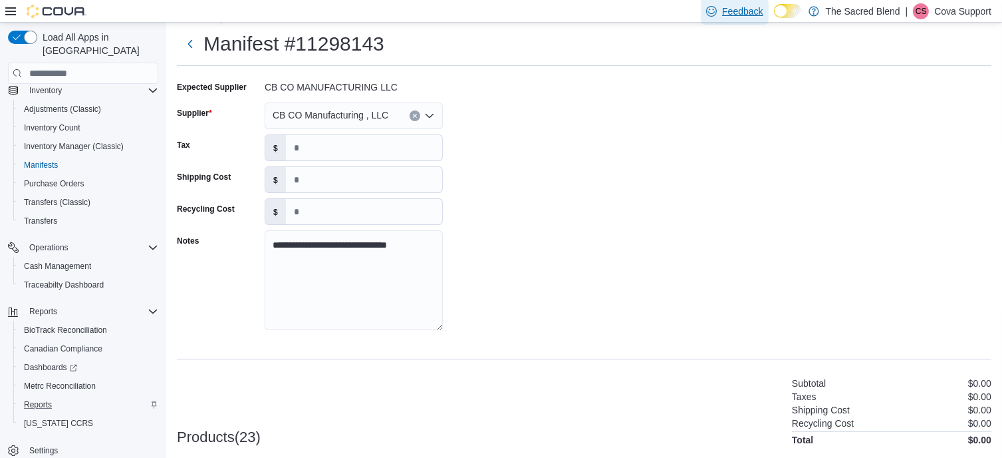
scroll to position [0, 0]
